Goal: Task Accomplishment & Management: Use online tool/utility

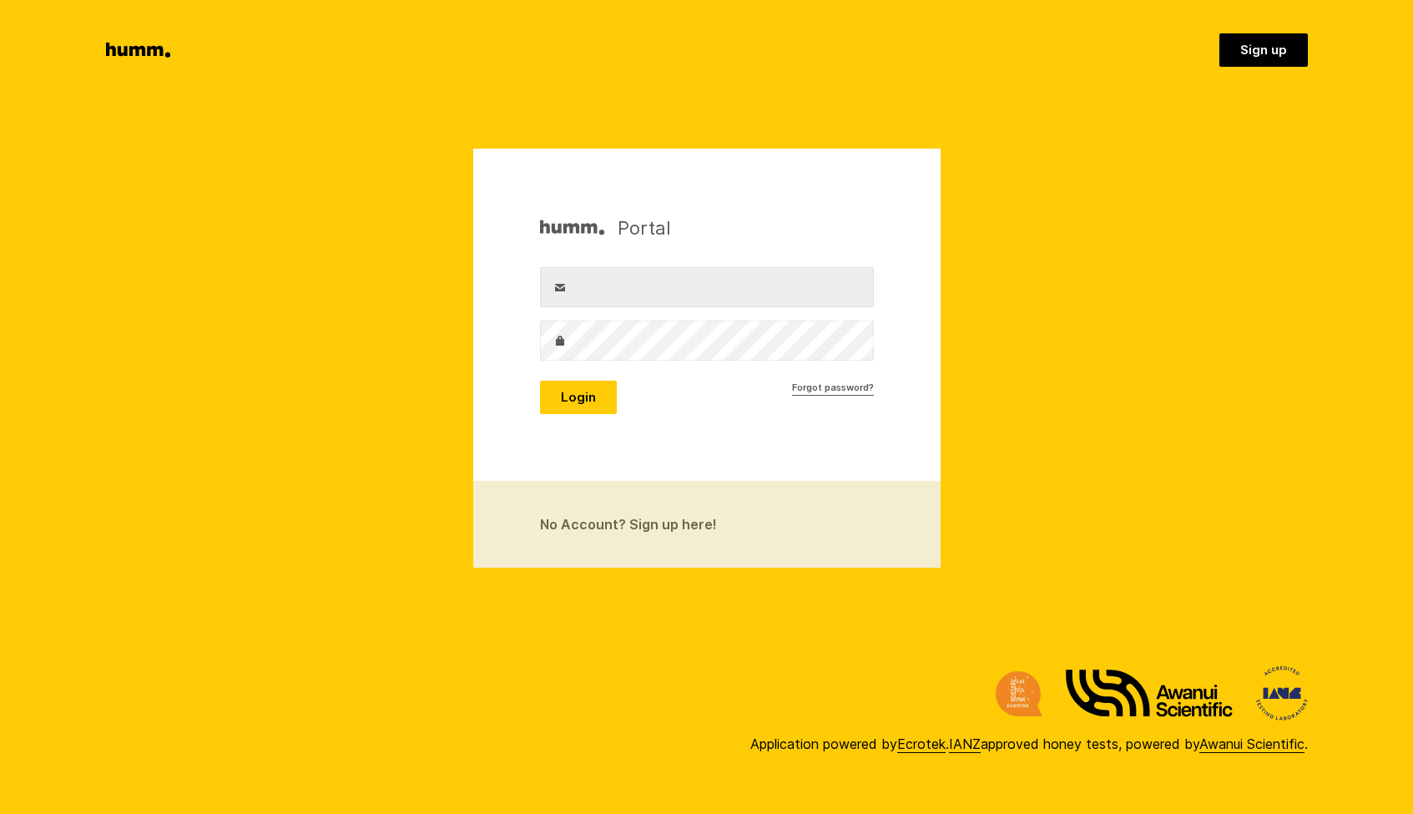
type input "tom@klockseth.com"
click at [593, 398] on button "Login" at bounding box center [578, 397] width 77 height 33
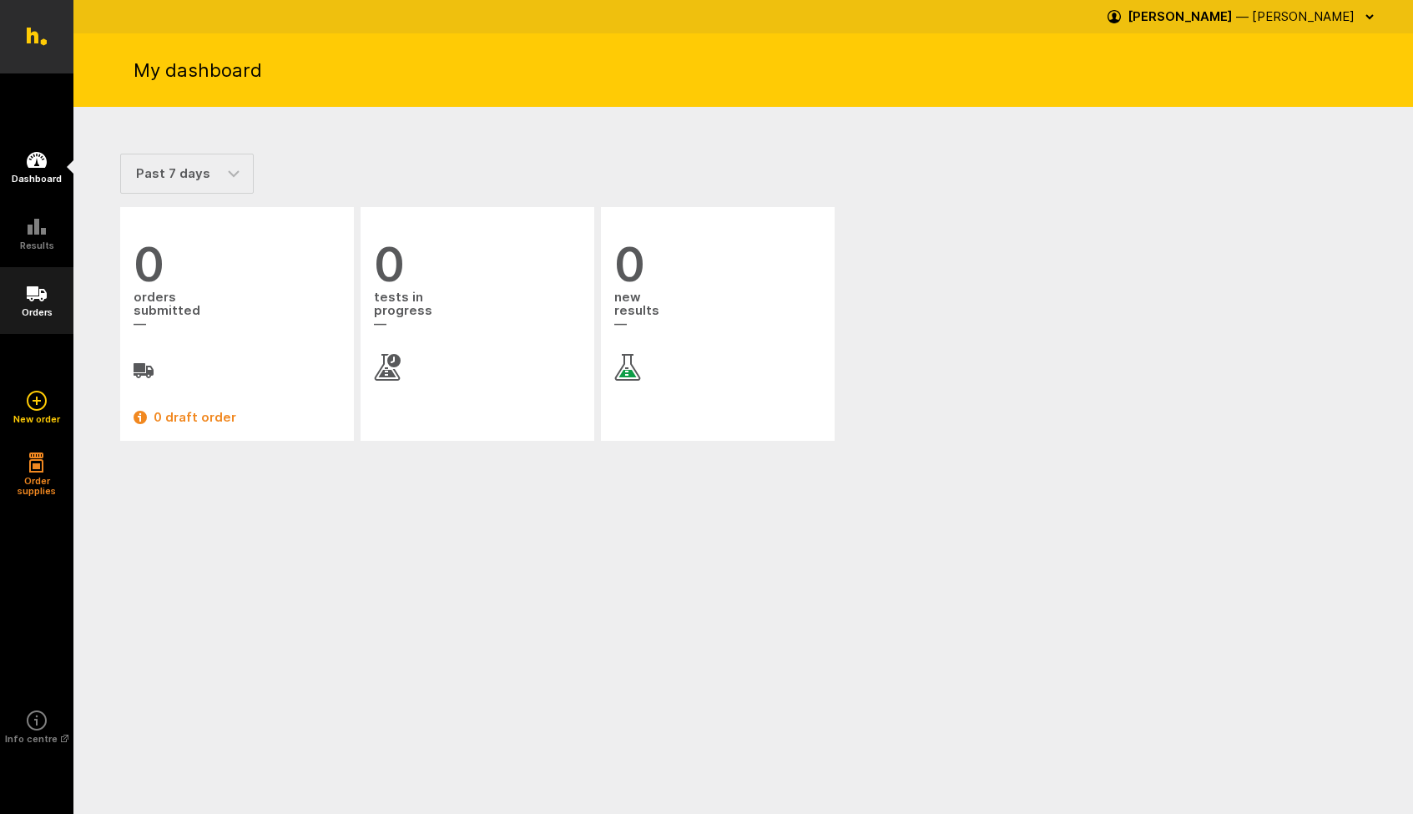
click at [34, 296] on icon at bounding box center [37, 294] width 20 height 20
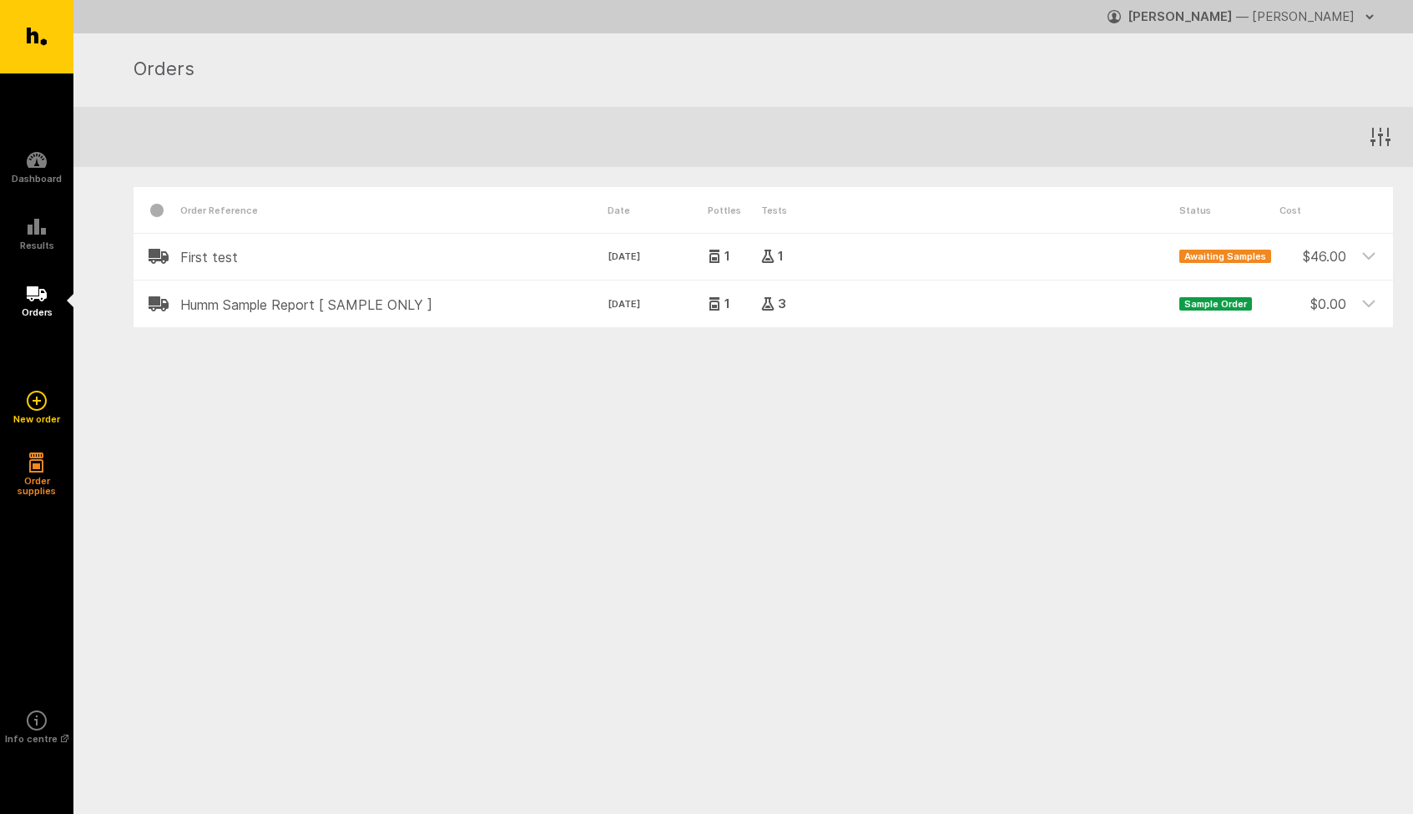
click at [1339, 241] on div "$ 46.00" at bounding box center [1313, 249] width 67 height 33
click at [1338, 255] on div "$ 46.00" at bounding box center [1313, 249] width 67 height 33
click at [36, 722] on icon at bounding box center [37, 720] width 20 height 20
click at [1206, 256] on span "Awaiting Samples" at bounding box center [1225, 256] width 92 height 13
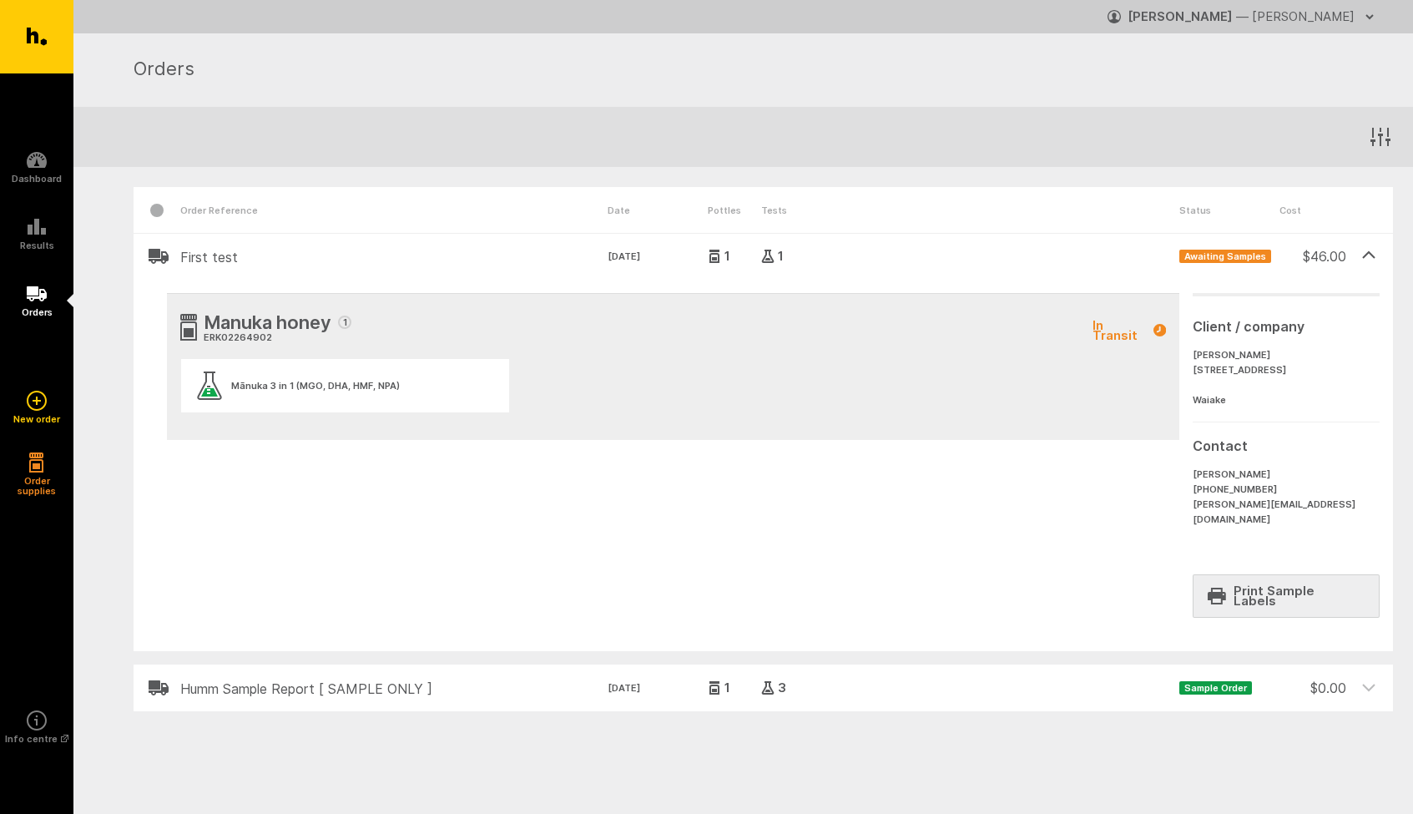
click at [1295, 579] on link "Print Sample Labels" at bounding box center [1286, 595] width 187 height 43
